Goal: Find specific page/section: Find specific page/section

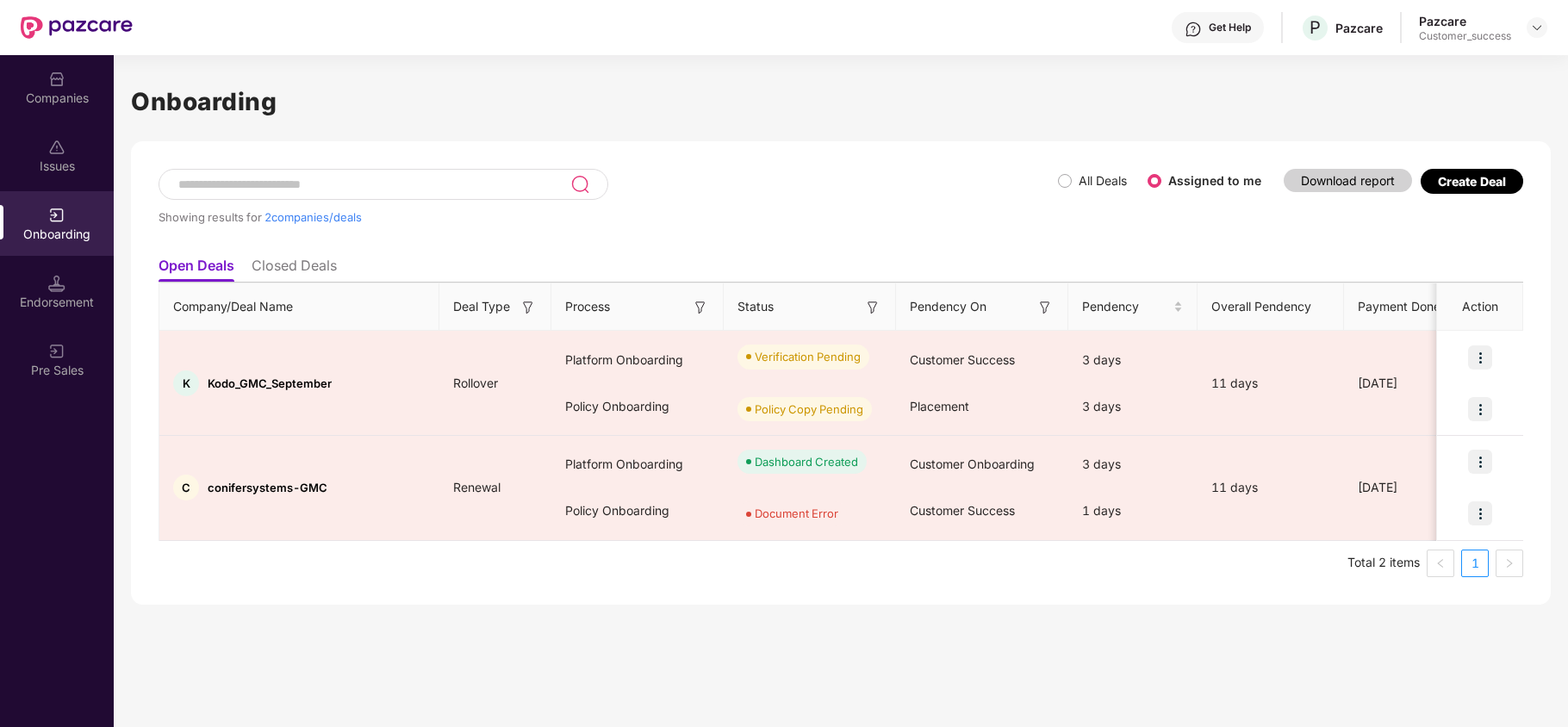
click at [42, 77] on div "Companies" at bounding box center [57, 87] width 114 height 65
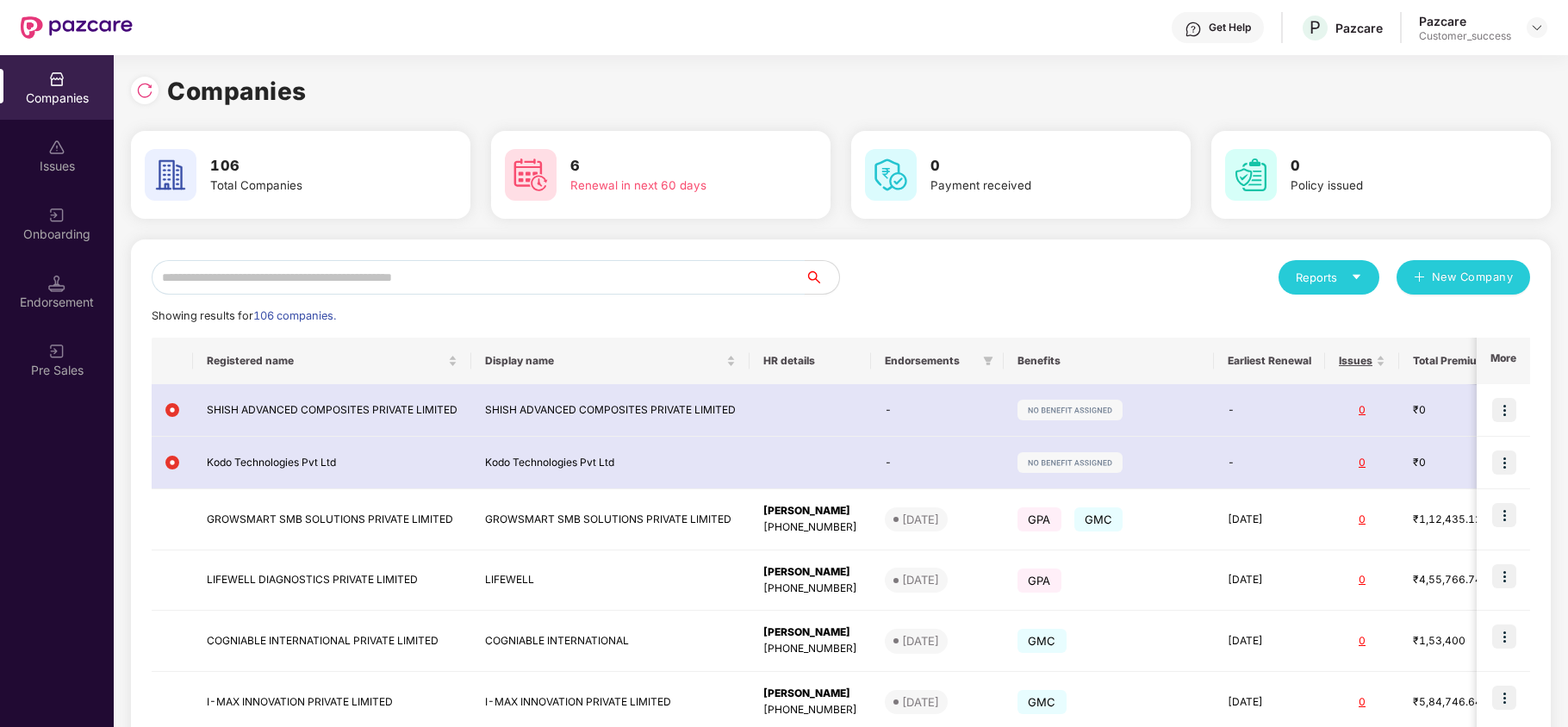
click at [319, 272] on input "text" at bounding box center [478, 277] width 653 height 35
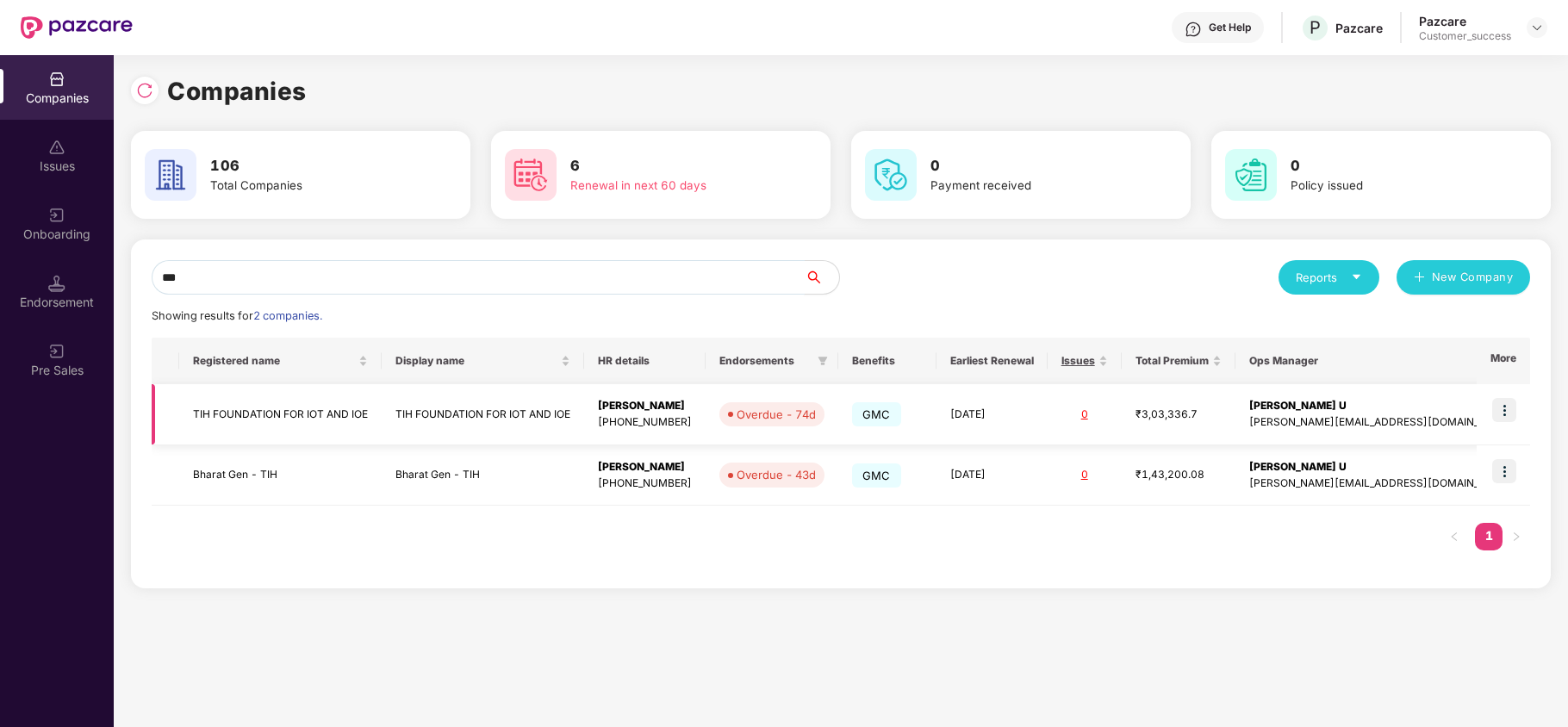
type input "***"
click at [304, 405] on td "TIH FOUNDATION FOR IOT AND IOE" at bounding box center [280, 415] width 202 height 61
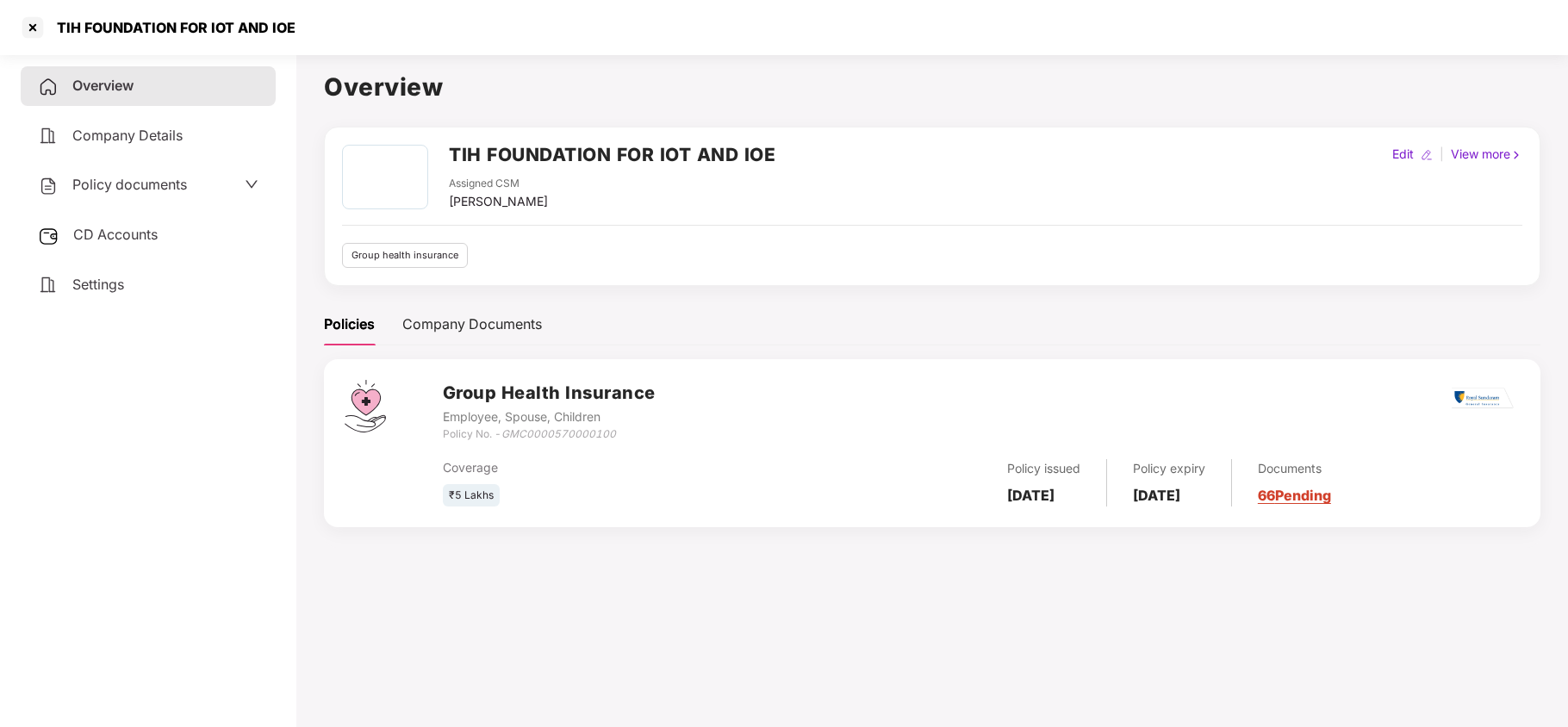
click at [203, 242] on div "CD Accounts" at bounding box center [148, 235] width 255 height 40
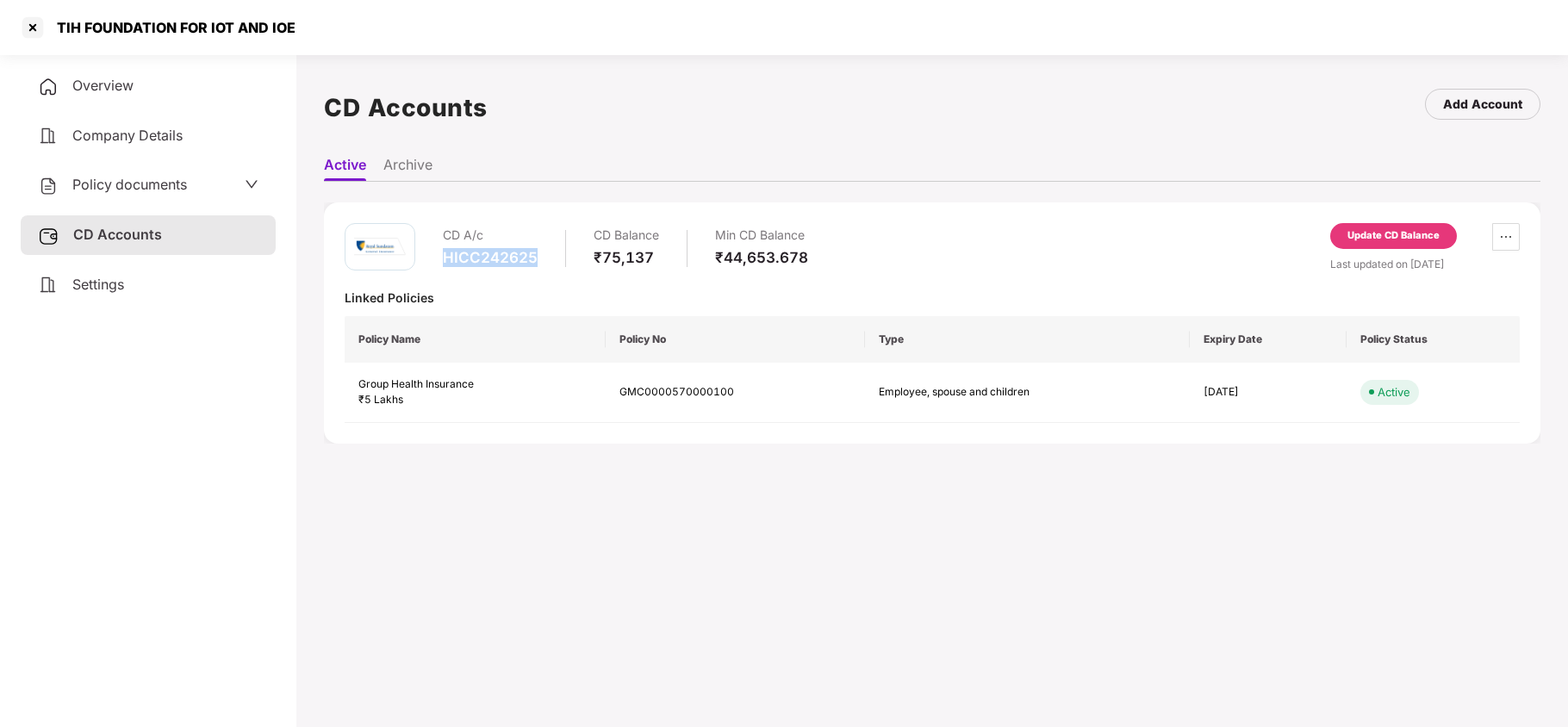
drag, startPoint x: 538, startPoint y: 255, endPoint x: 434, endPoint y: 248, distance: 104.2
click at [434, 248] on div "CD A/c HICC242625 CD Balance ₹75,137 Min CD Balance ₹44,653.678" at bounding box center [577, 247] width 463 height 49
copy div "HICC242625"
click at [35, 26] on div at bounding box center [33, 28] width 28 height 28
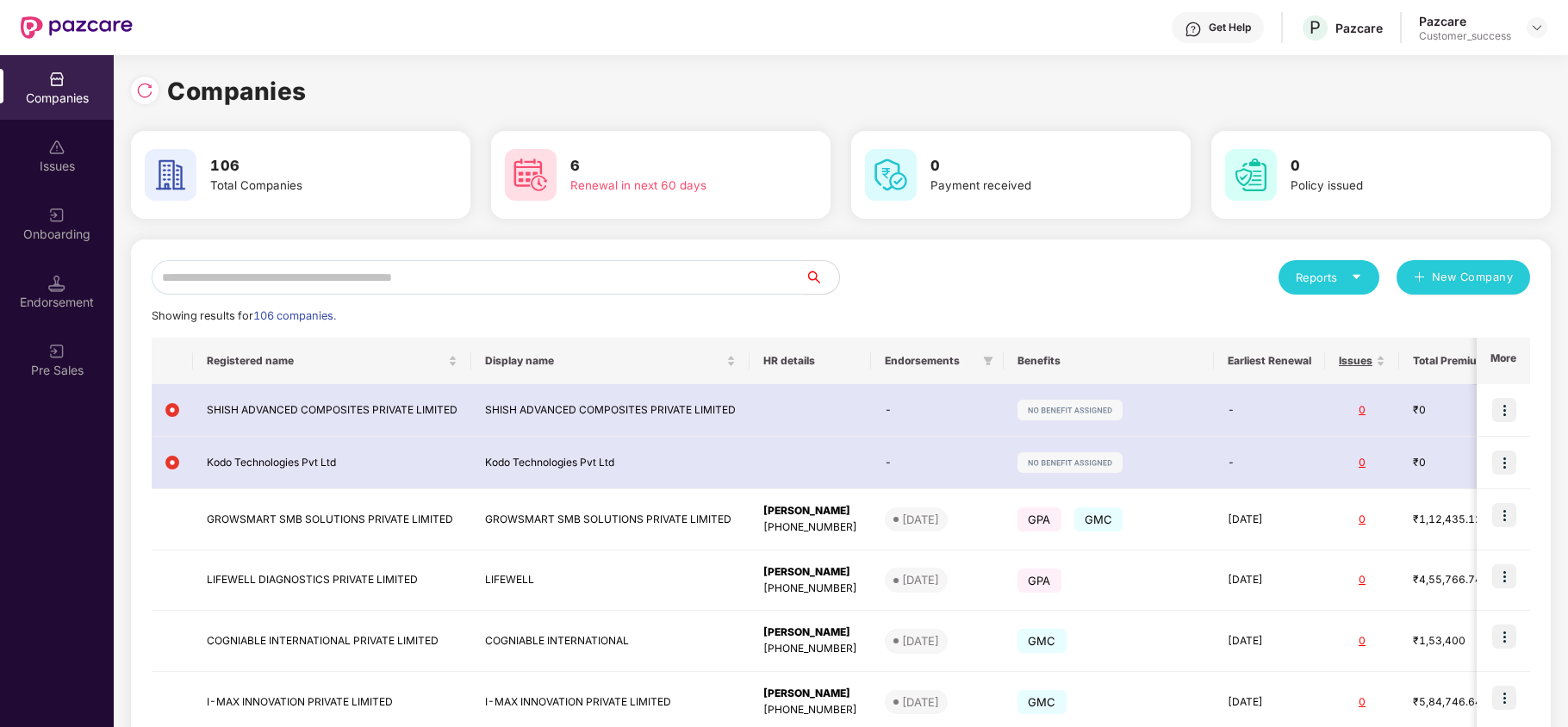
click at [300, 297] on div "Reports New Company Showing results for 106 companies. Registered name Display …" at bounding box center [840, 649] width 1379 height 779
click at [300, 290] on input "text" at bounding box center [478, 277] width 653 height 35
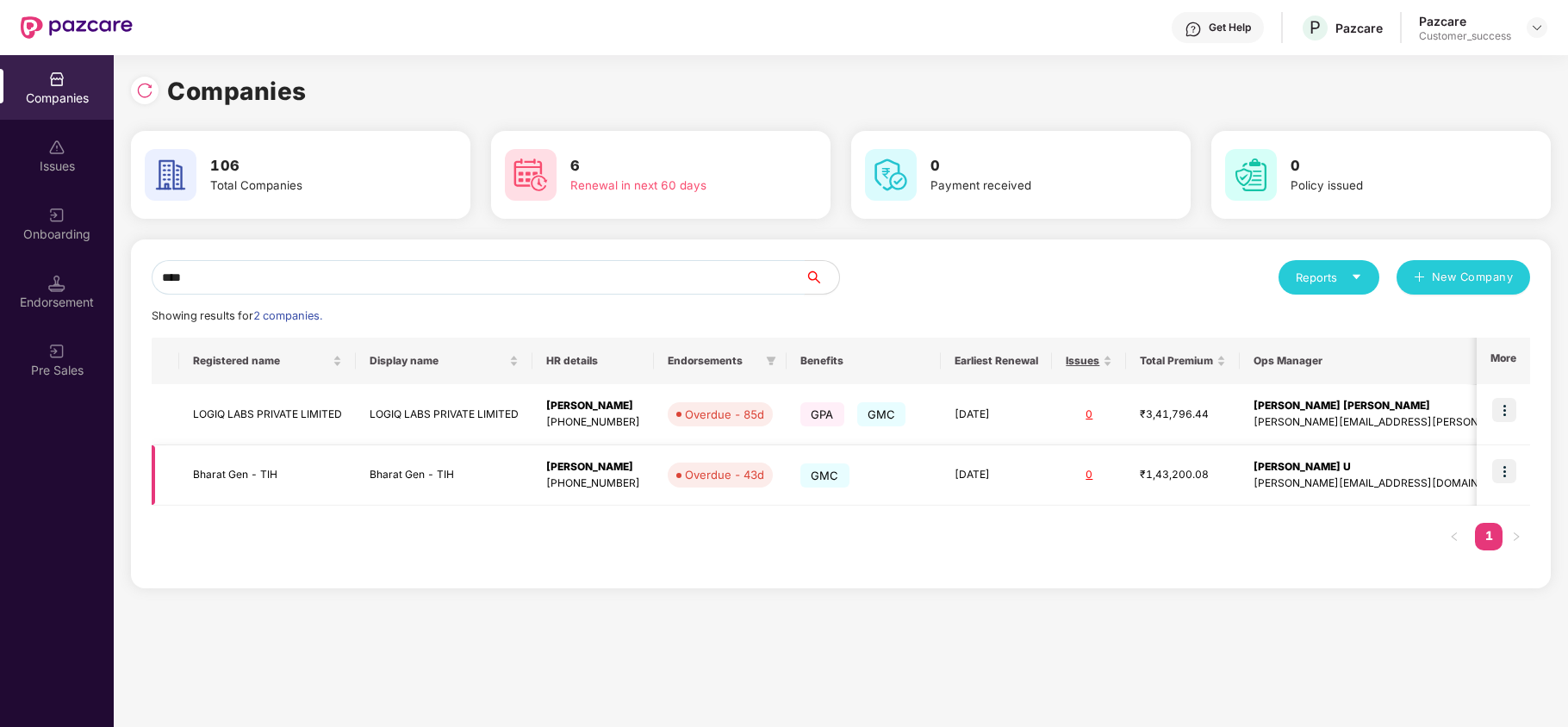
type input "****"
click at [259, 465] on td "Bharat Gen - TIH" at bounding box center [267, 475] width 176 height 61
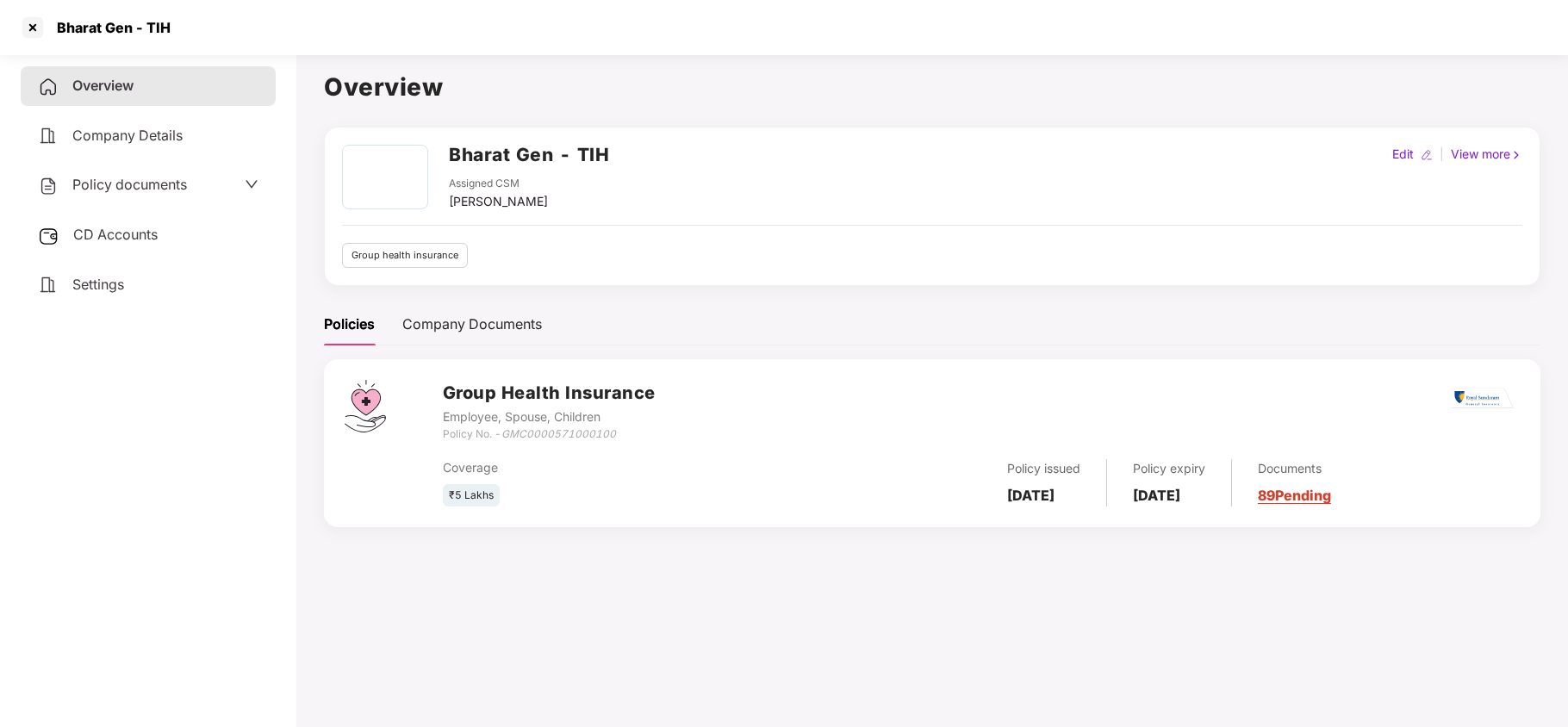
click at [186, 245] on div "CD Accounts" at bounding box center [148, 235] width 255 height 40
